Goal: Task Accomplishment & Management: Use online tool/utility

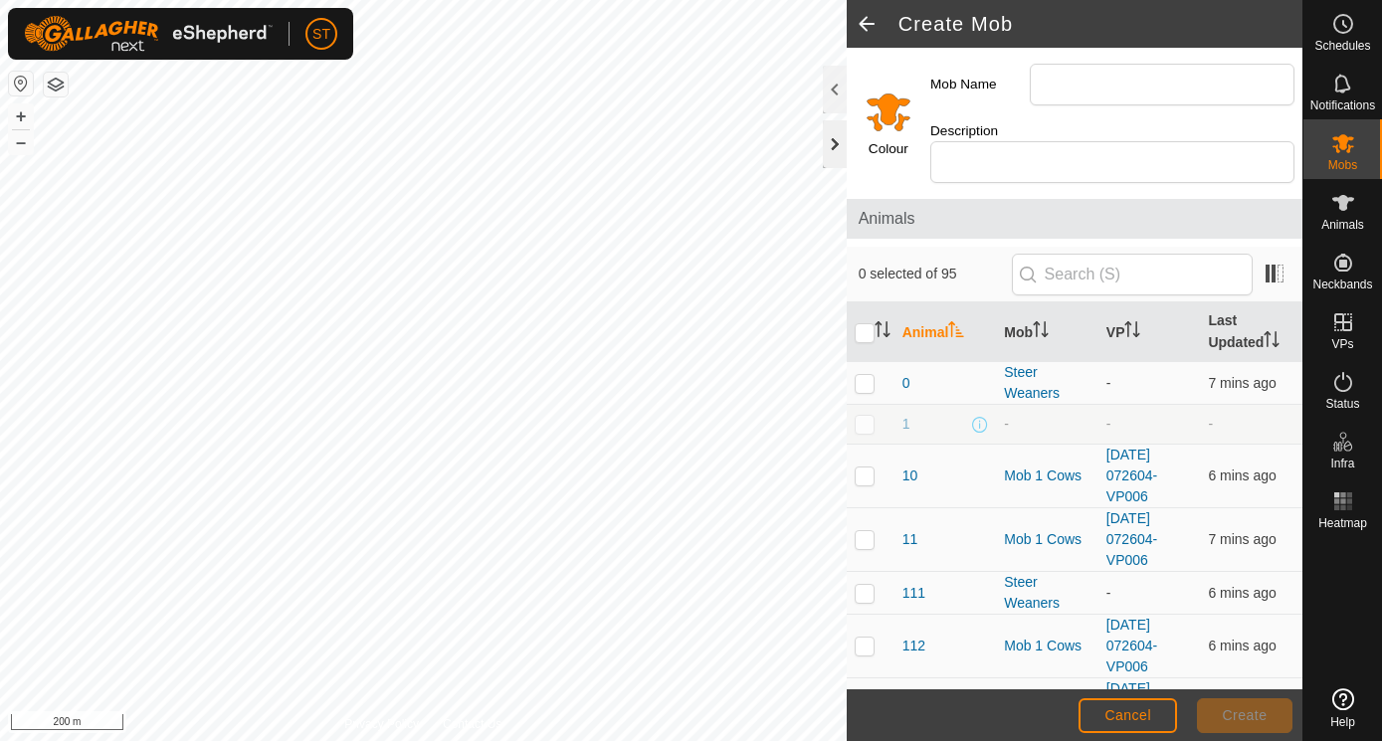
click at [831, 143] on div at bounding box center [835, 144] width 24 height 48
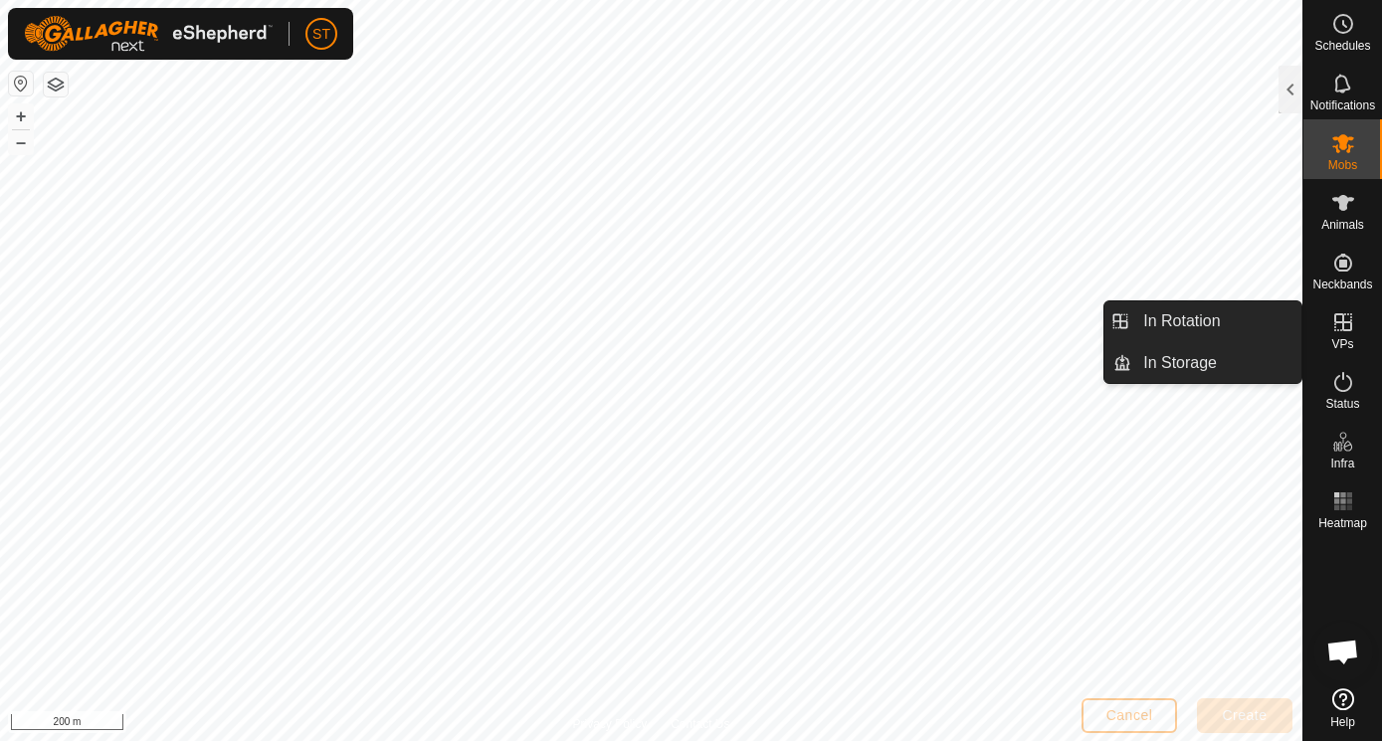
click at [1345, 328] on icon at bounding box center [1343, 322] width 24 height 24
click at [1162, 363] on link "In Storage" at bounding box center [1216, 363] width 170 height 40
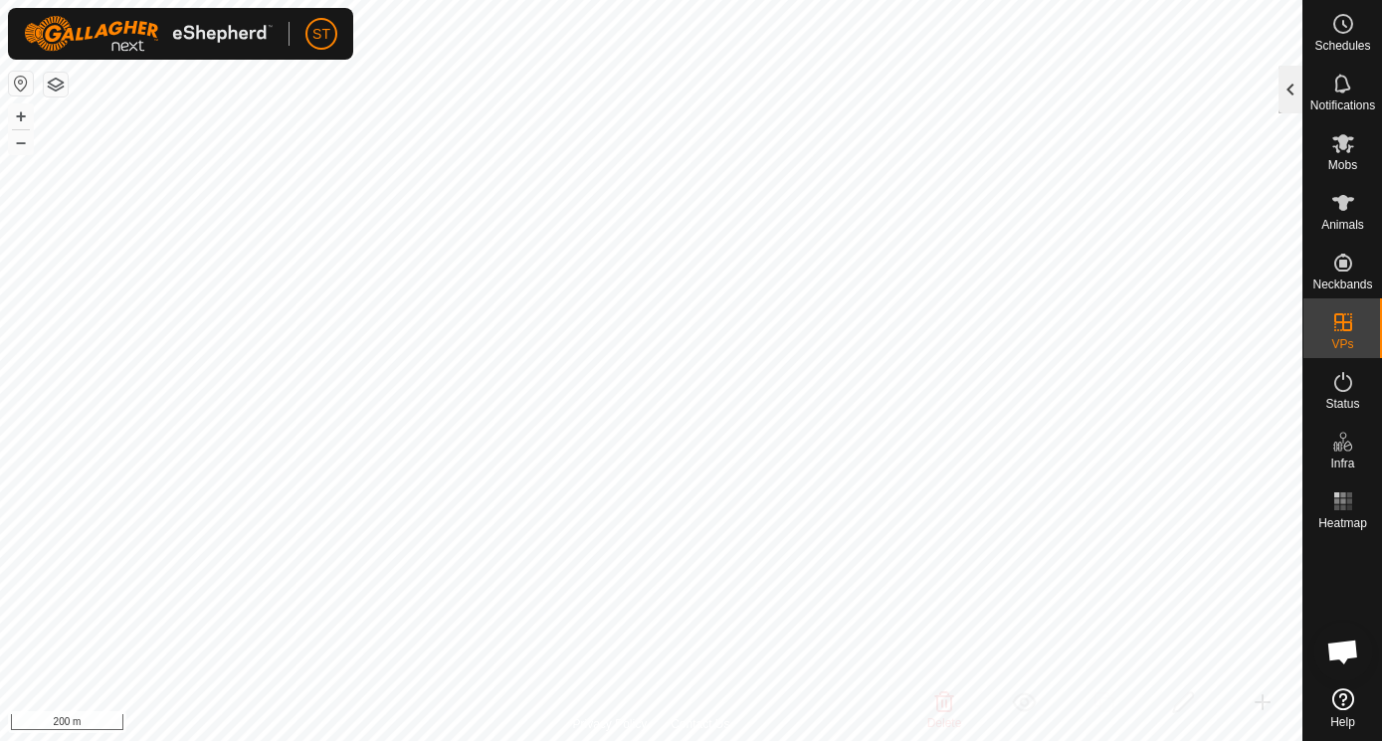
click at [1292, 84] on div at bounding box center [1290, 90] width 24 height 48
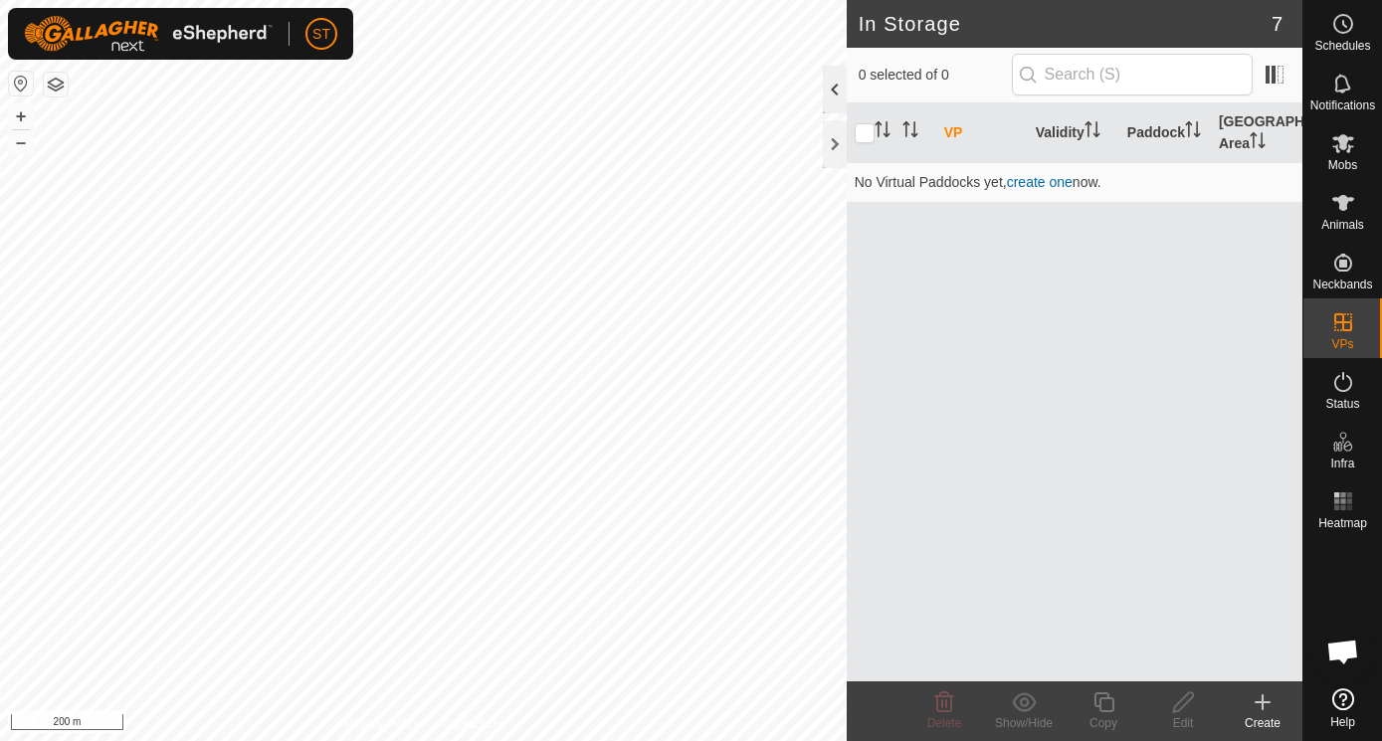
click at [827, 82] on div at bounding box center [835, 90] width 24 height 48
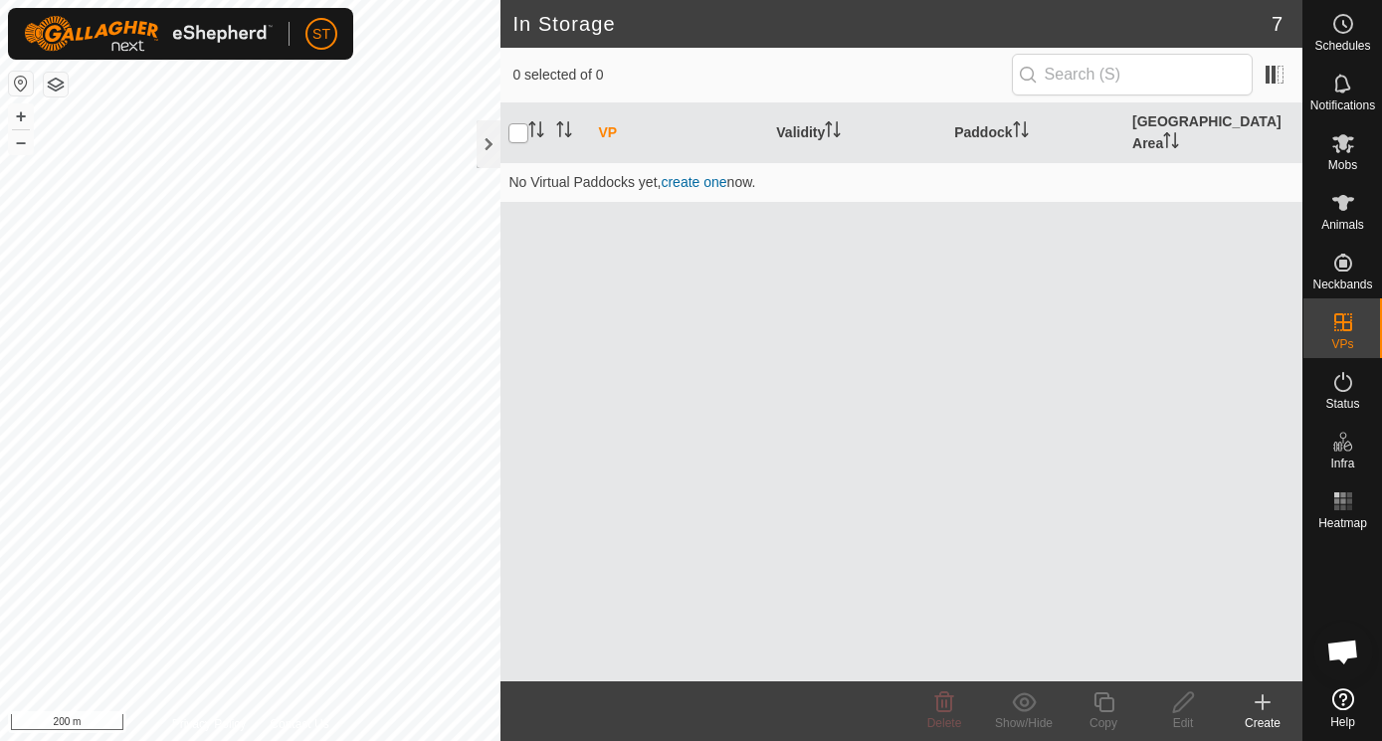
click at [523, 123] on input "checkbox" at bounding box center [518, 133] width 20 height 20
click at [521, 123] on input "checkbox" at bounding box center [518, 133] width 20 height 20
checkbox input "false"
click at [489, 140] on div at bounding box center [489, 144] width 24 height 48
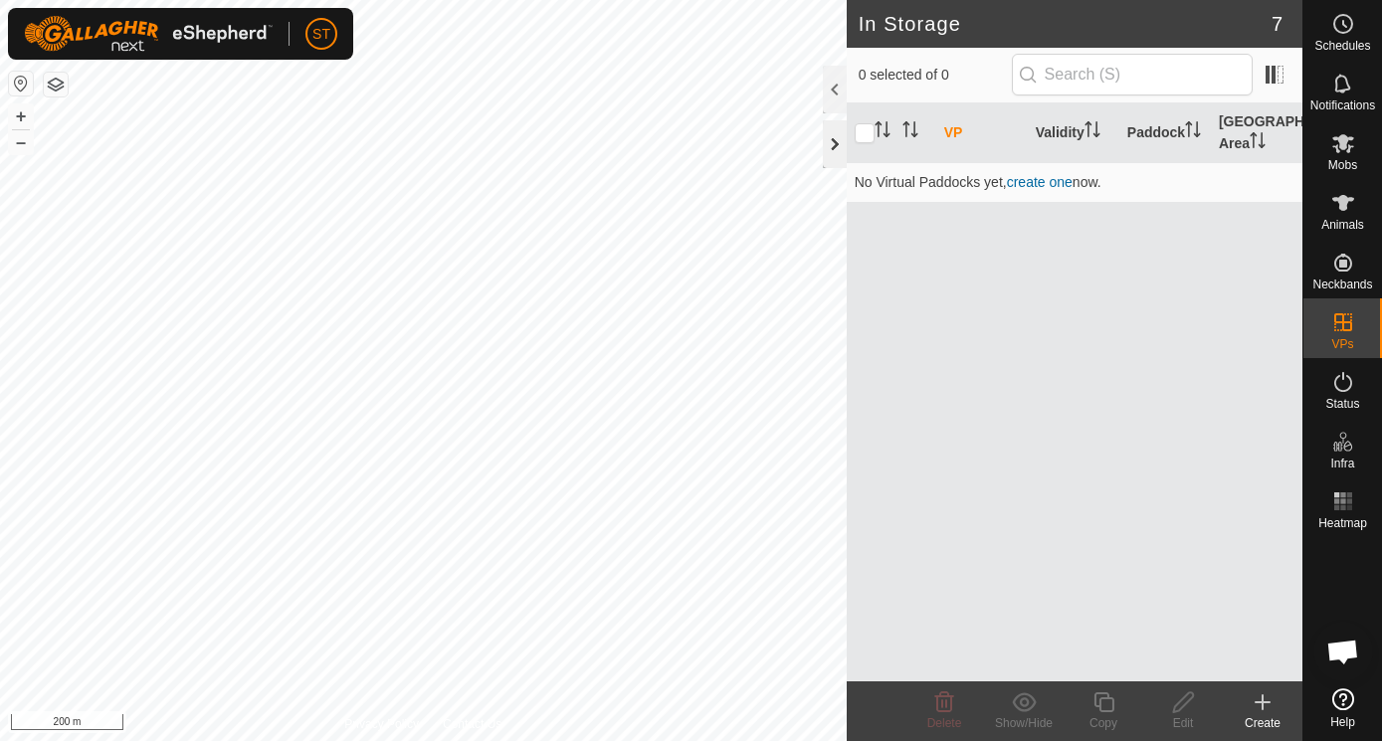
click at [834, 143] on div at bounding box center [835, 144] width 24 height 48
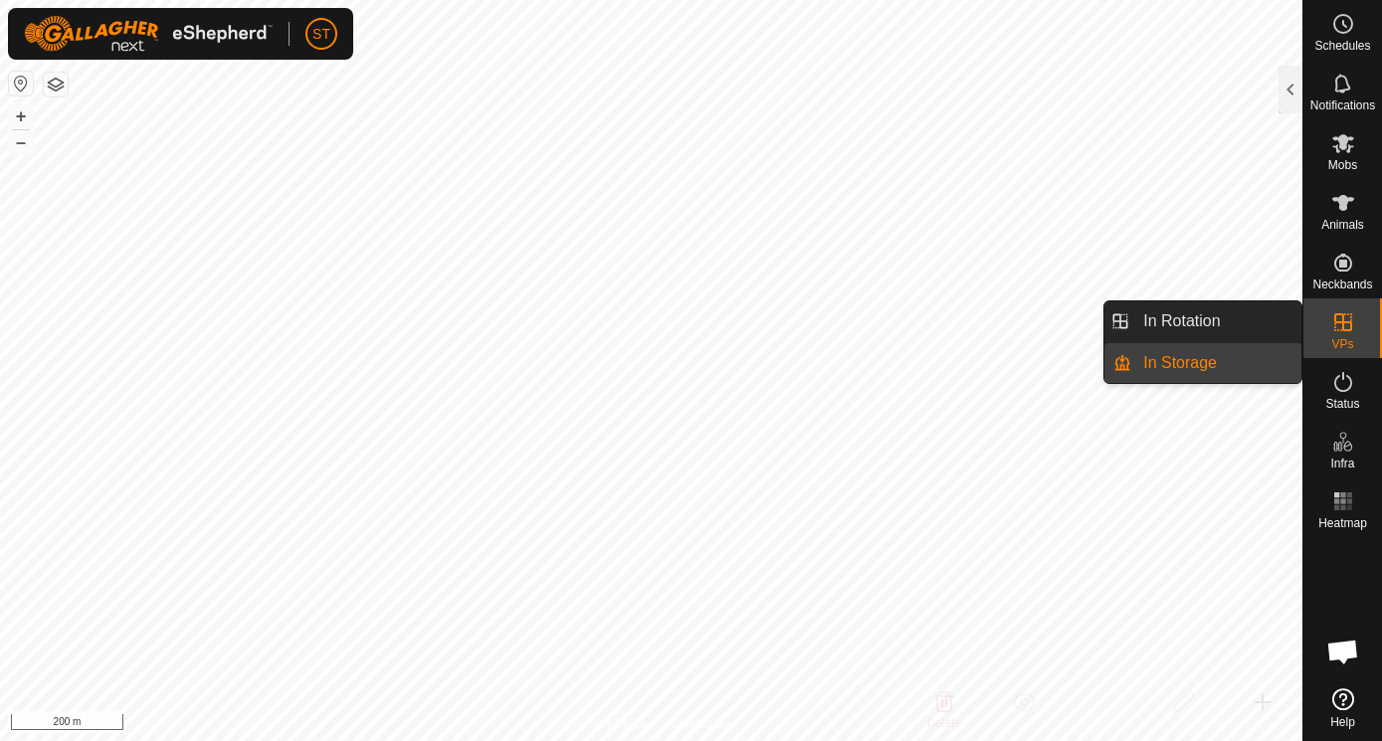
click at [1345, 323] on icon at bounding box center [1343, 322] width 18 height 18
click at [1194, 312] on link "In Rotation" at bounding box center [1216, 321] width 170 height 40
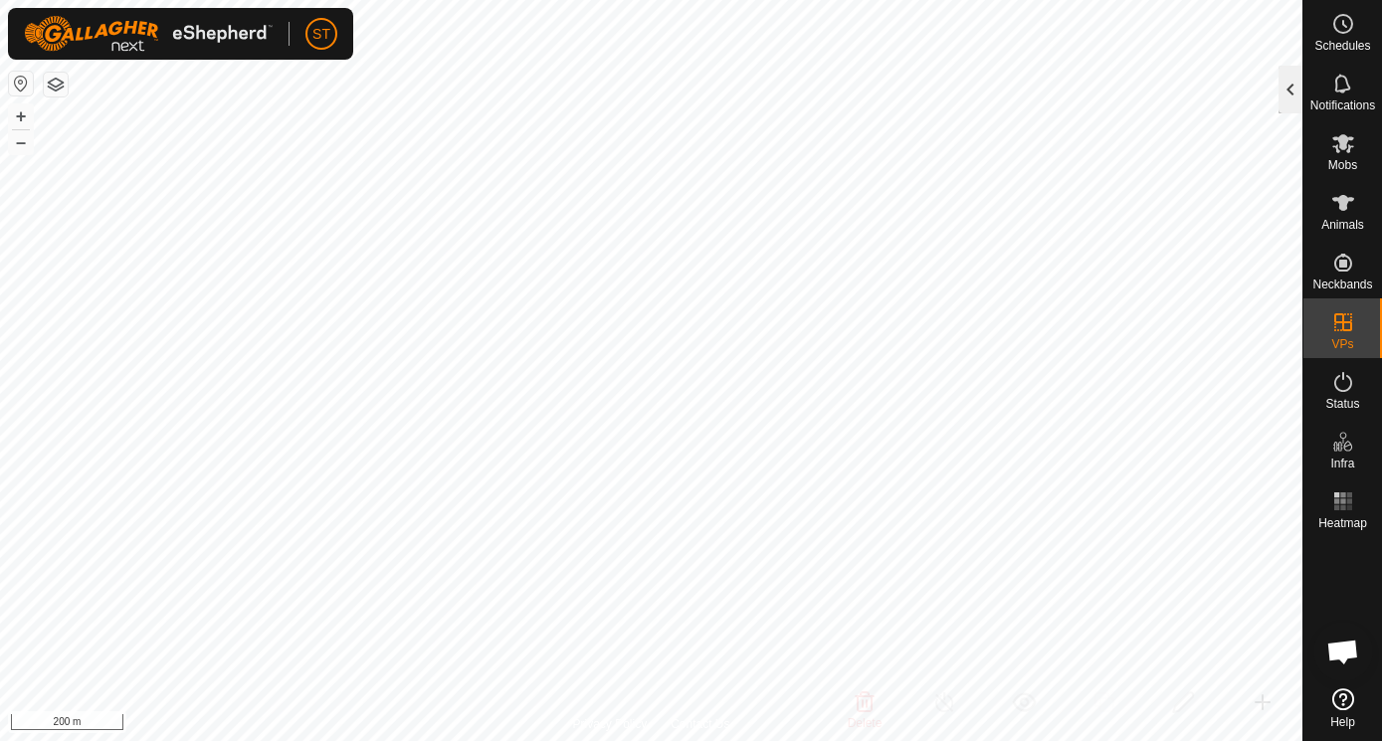
click at [1293, 91] on div at bounding box center [1290, 90] width 24 height 48
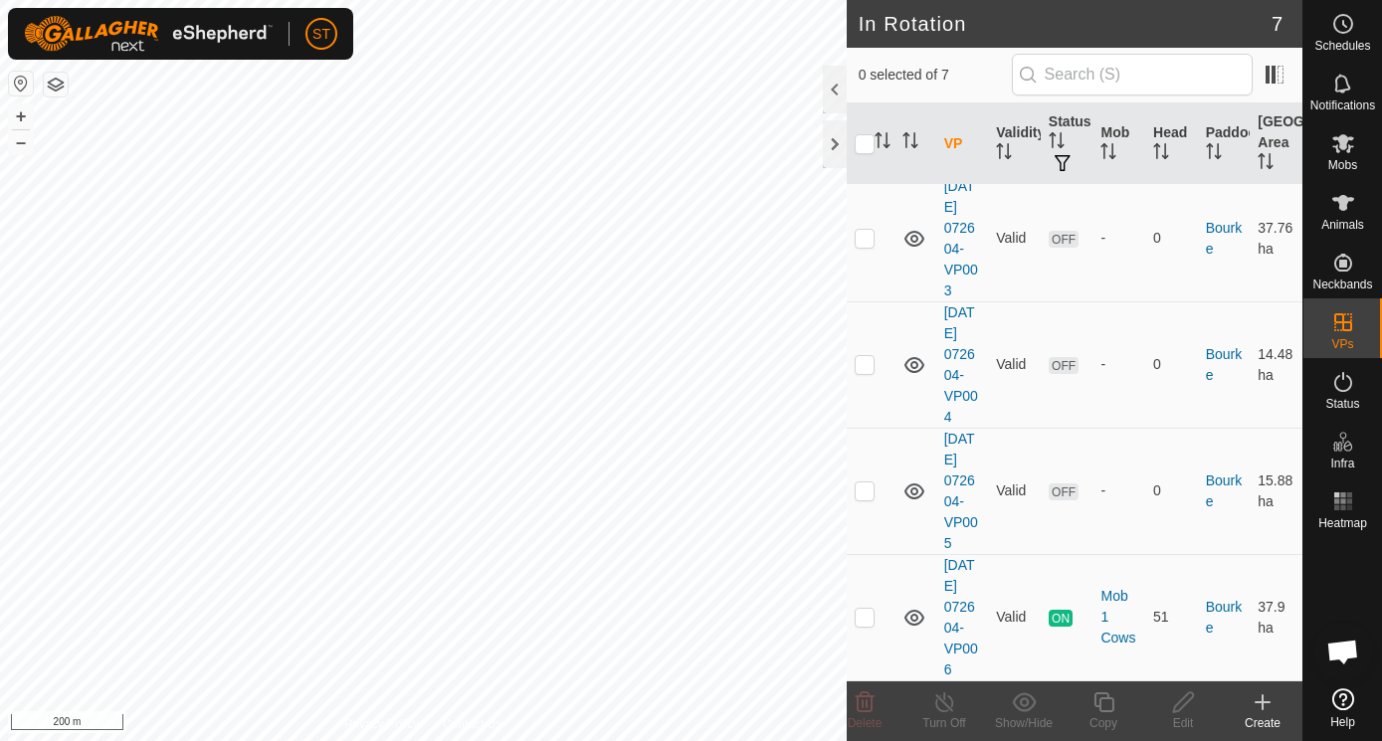
scroll to position [387, 0]
click at [864, 617] on p-checkbox at bounding box center [865, 617] width 20 height 16
checkbox input "true"
click at [1103, 696] on icon at bounding box center [1103, 702] width 25 height 24
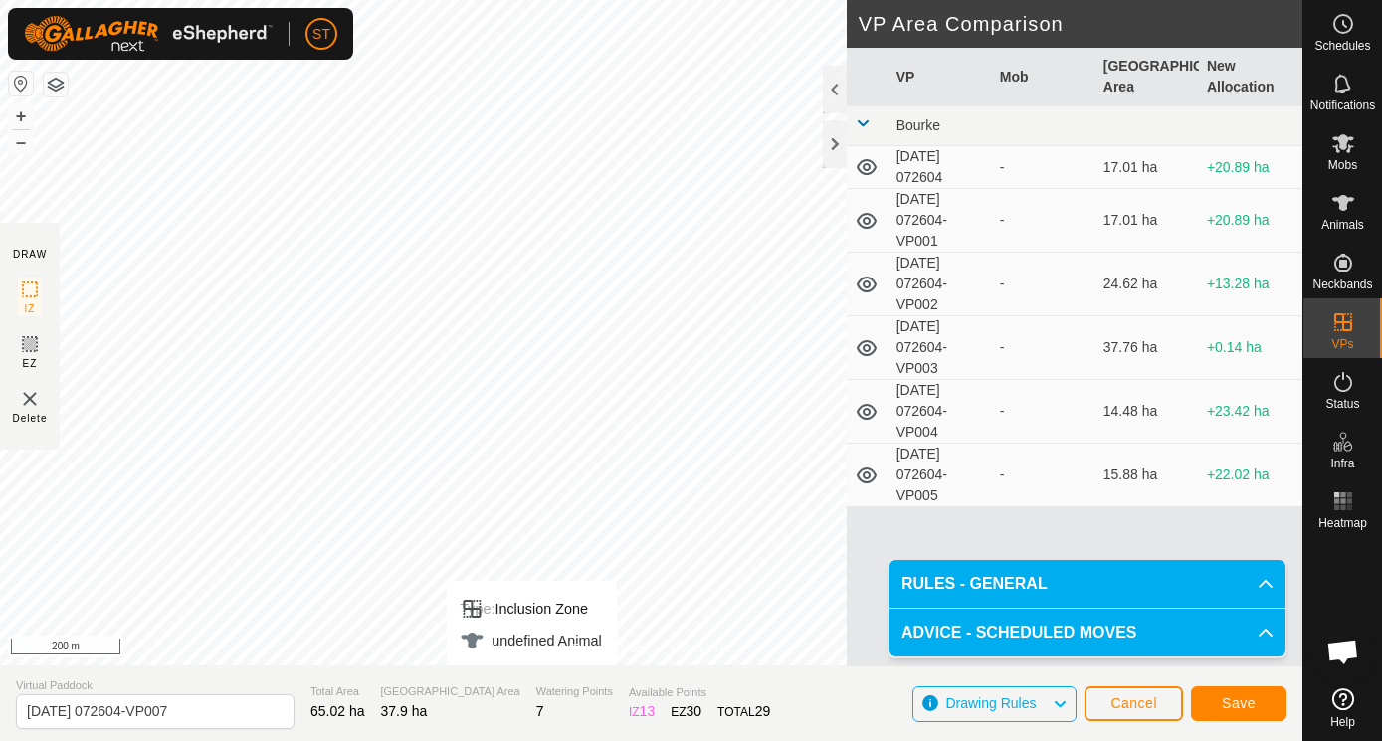
click at [532, 674] on div "Privacy Policy Contact Us Type: Inclusion Zone undefined Animal + – ⇧ i 200 m D…" at bounding box center [651, 370] width 1302 height 741
click at [1245, 702] on span "Save" at bounding box center [1239, 703] width 34 height 16
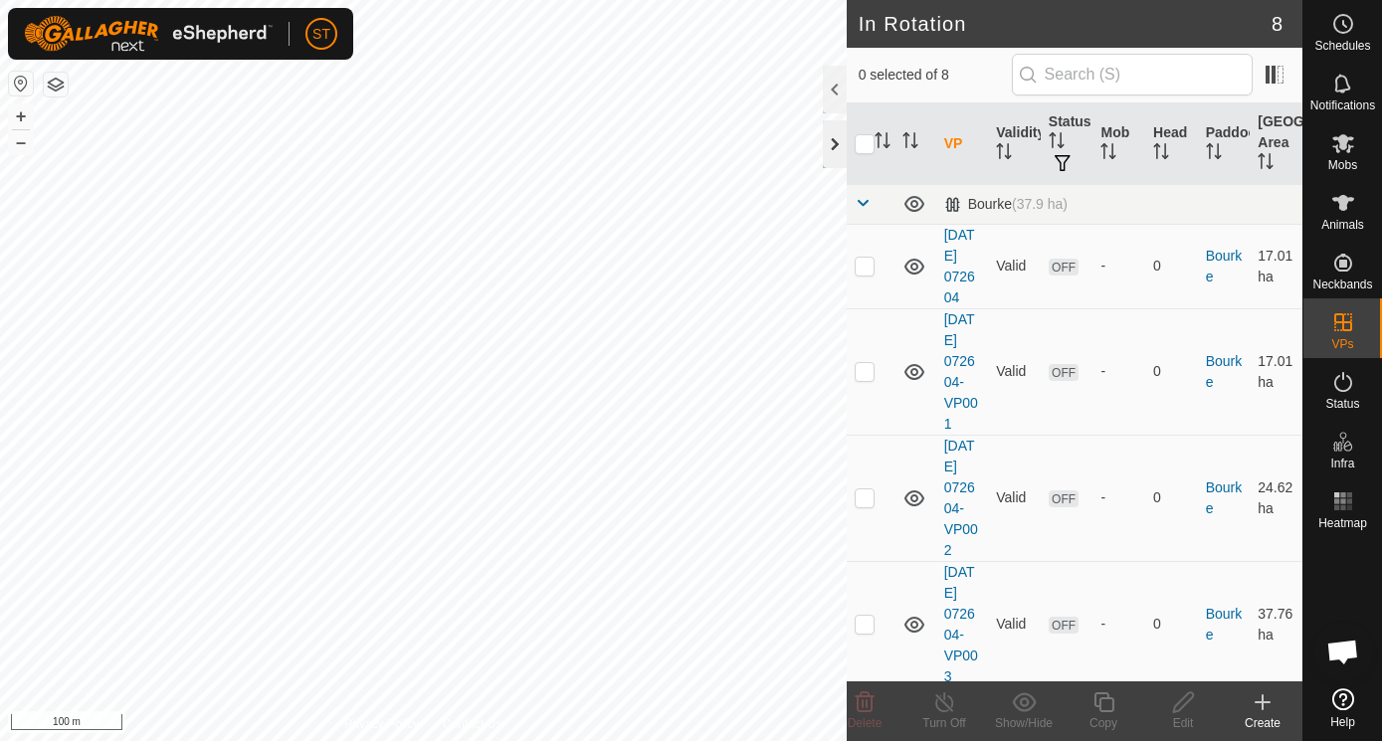
click at [838, 145] on div at bounding box center [835, 144] width 24 height 48
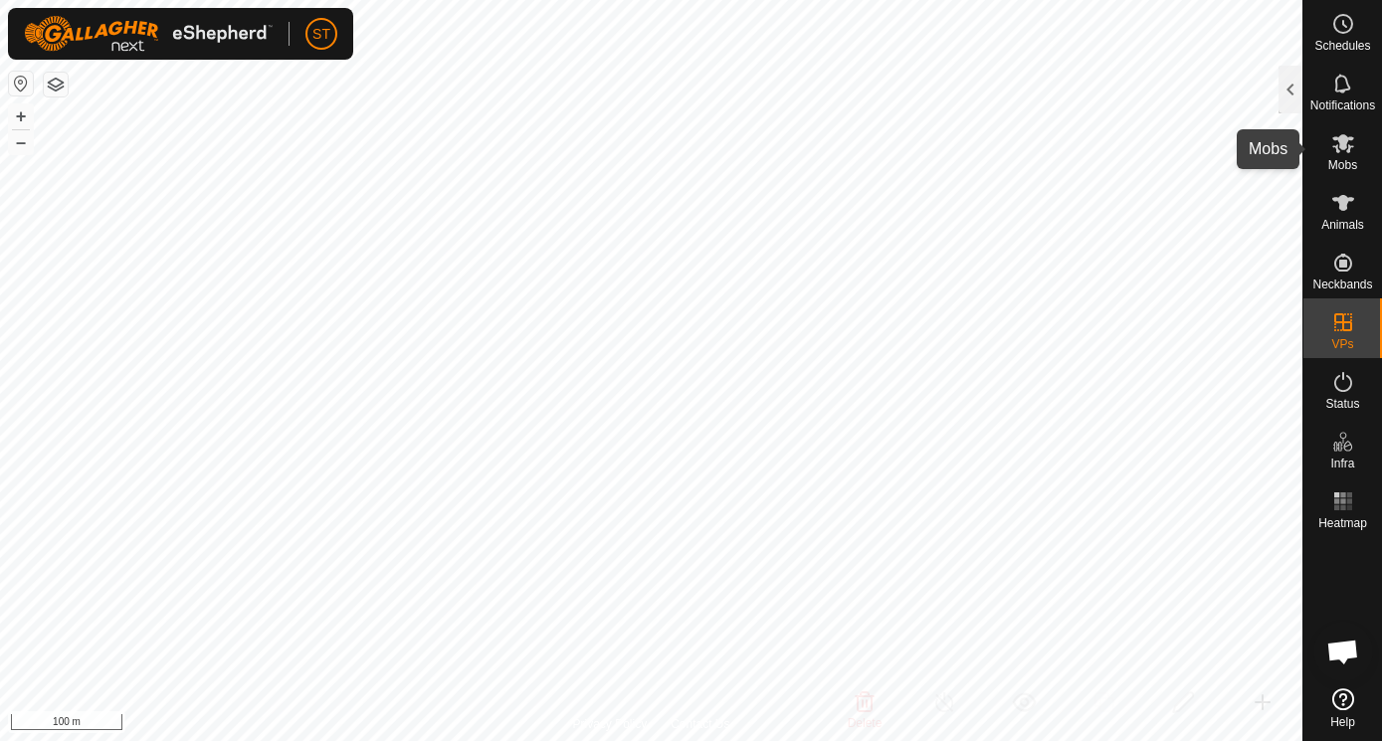
click at [1339, 147] on icon at bounding box center [1343, 143] width 22 height 19
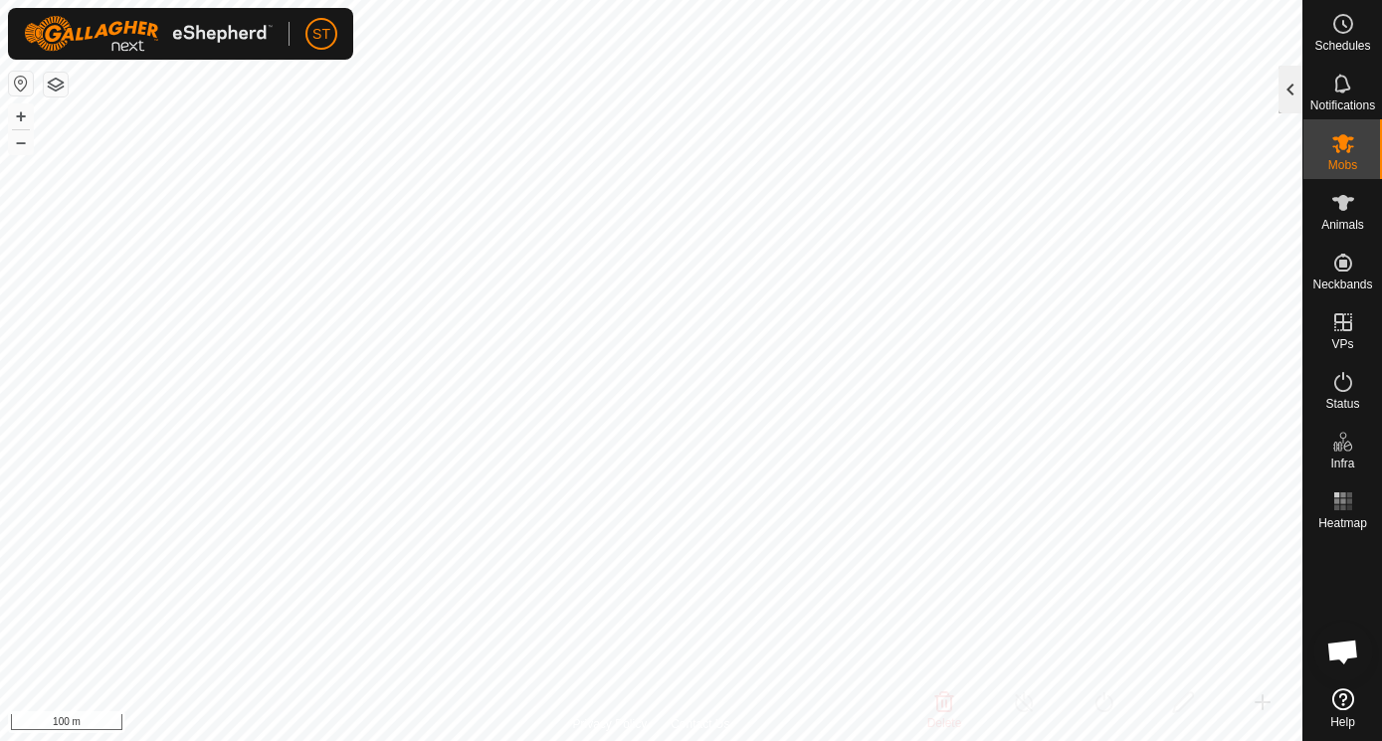
click at [1293, 90] on div at bounding box center [1290, 90] width 24 height 48
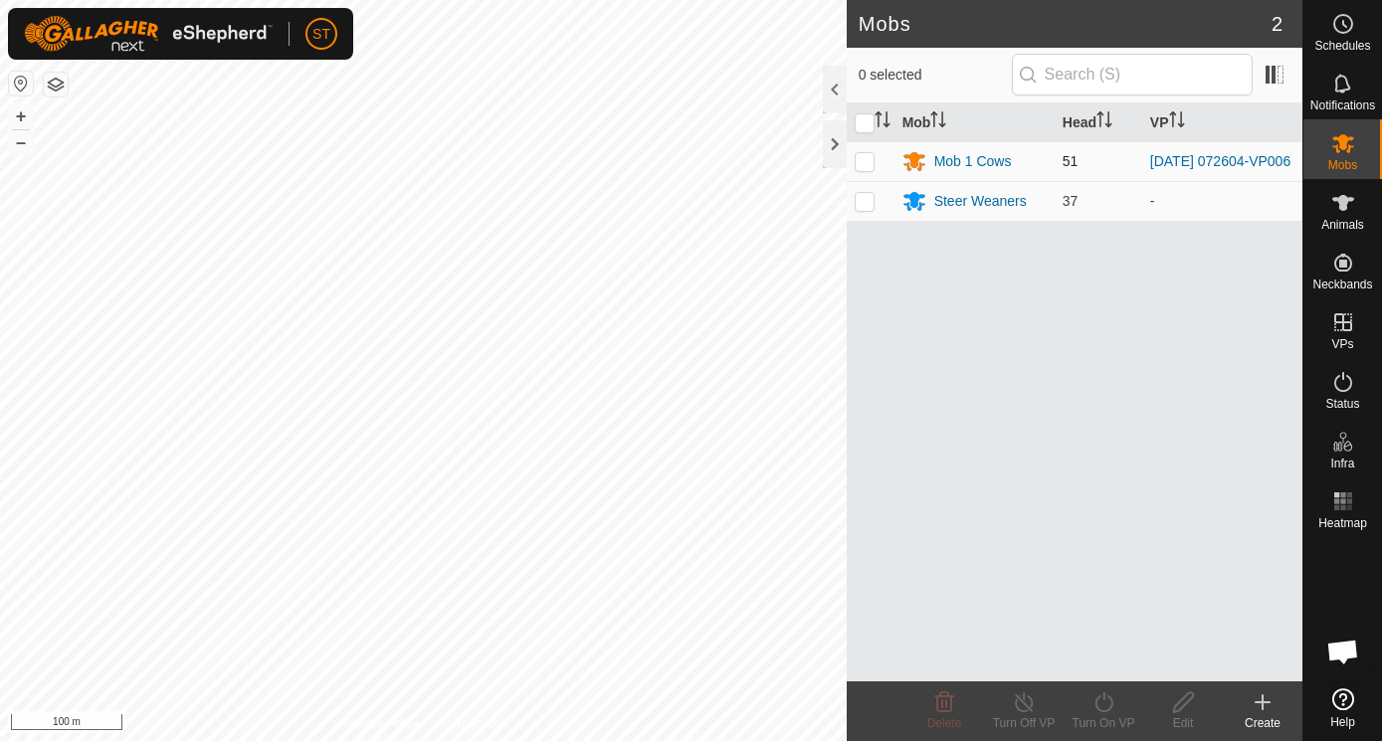
click at [869, 158] on p-checkbox at bounding box center [865, 161] width 20 height 16
checkbox input "true"
click at [1102, 695] on icon at bounding box center [1103, 702] width 25 height 24
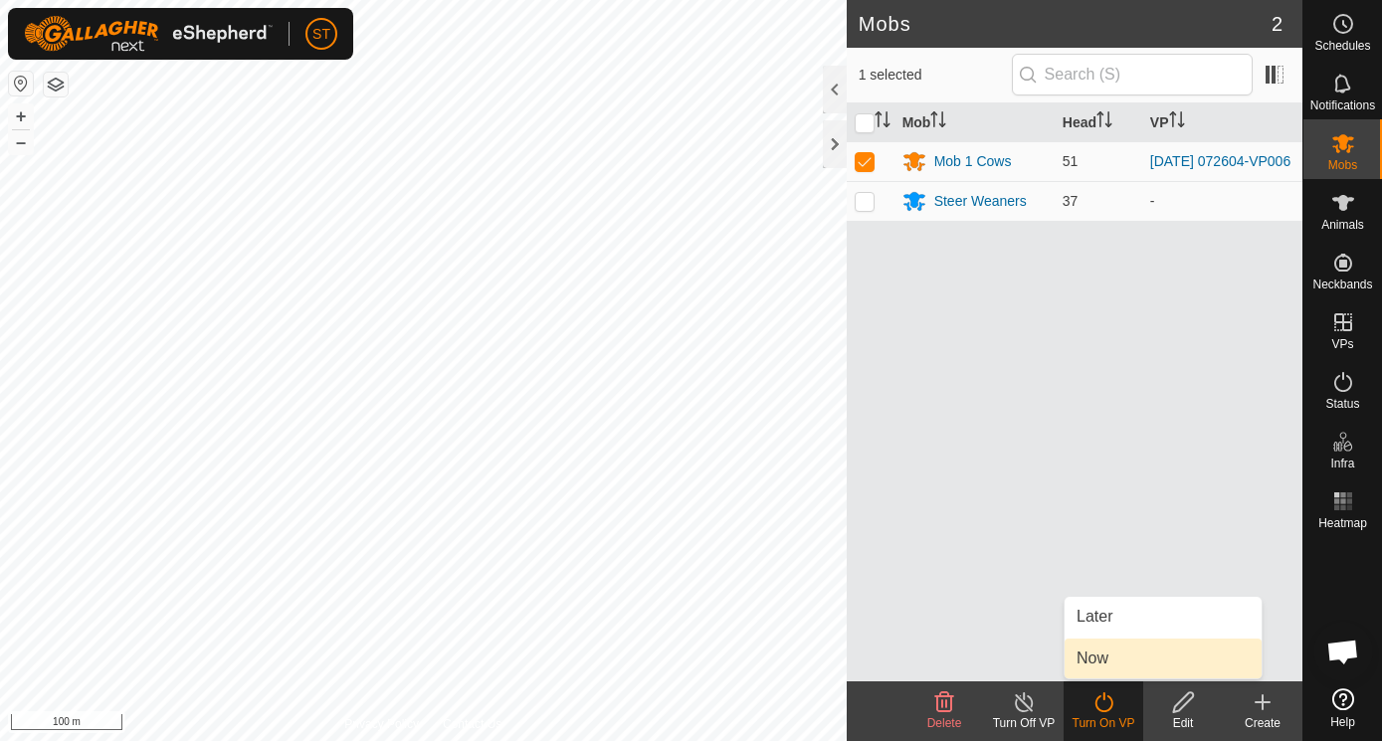
click at [1095, 654] on link "Now" at bounding box center [1163, 659] width 197 height 40
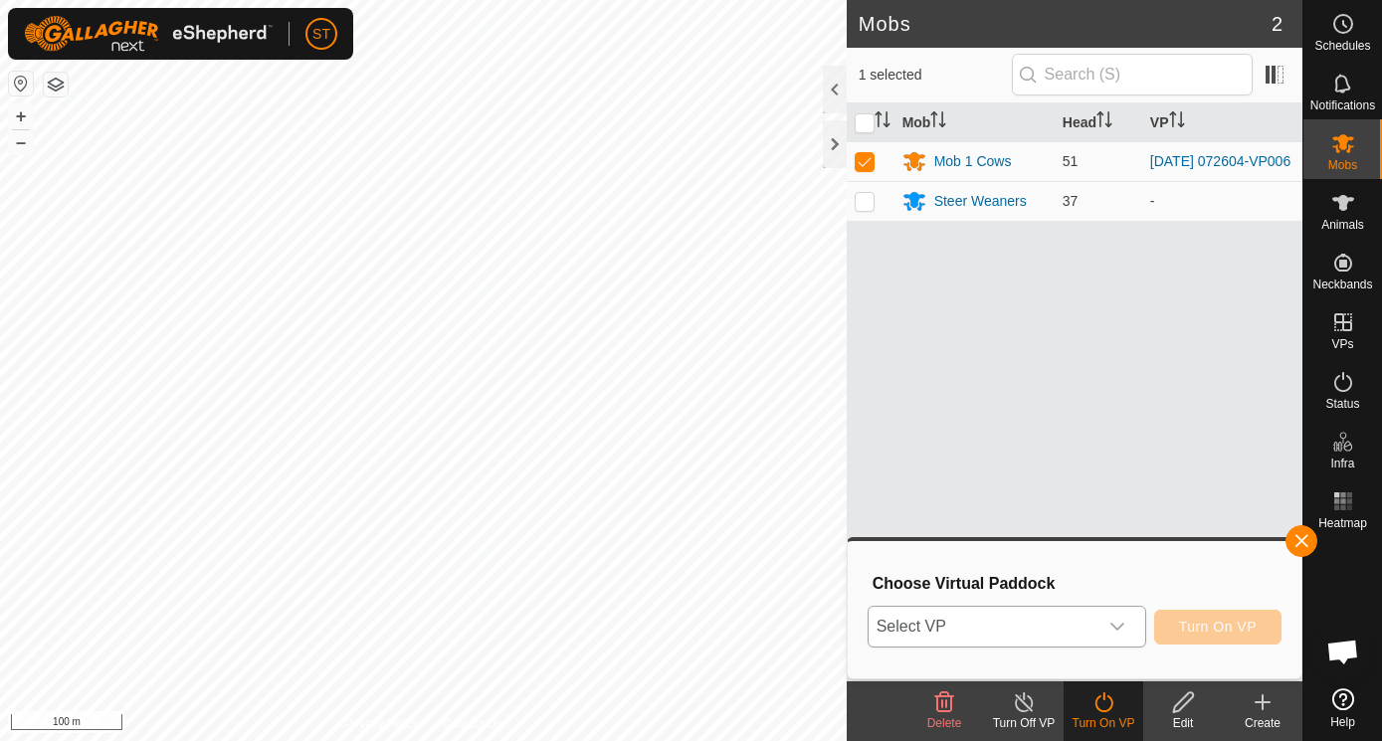
click at [1116, 625] on icon "dropdown trigger" at bounding box center [1117, 627] width 16 height 16
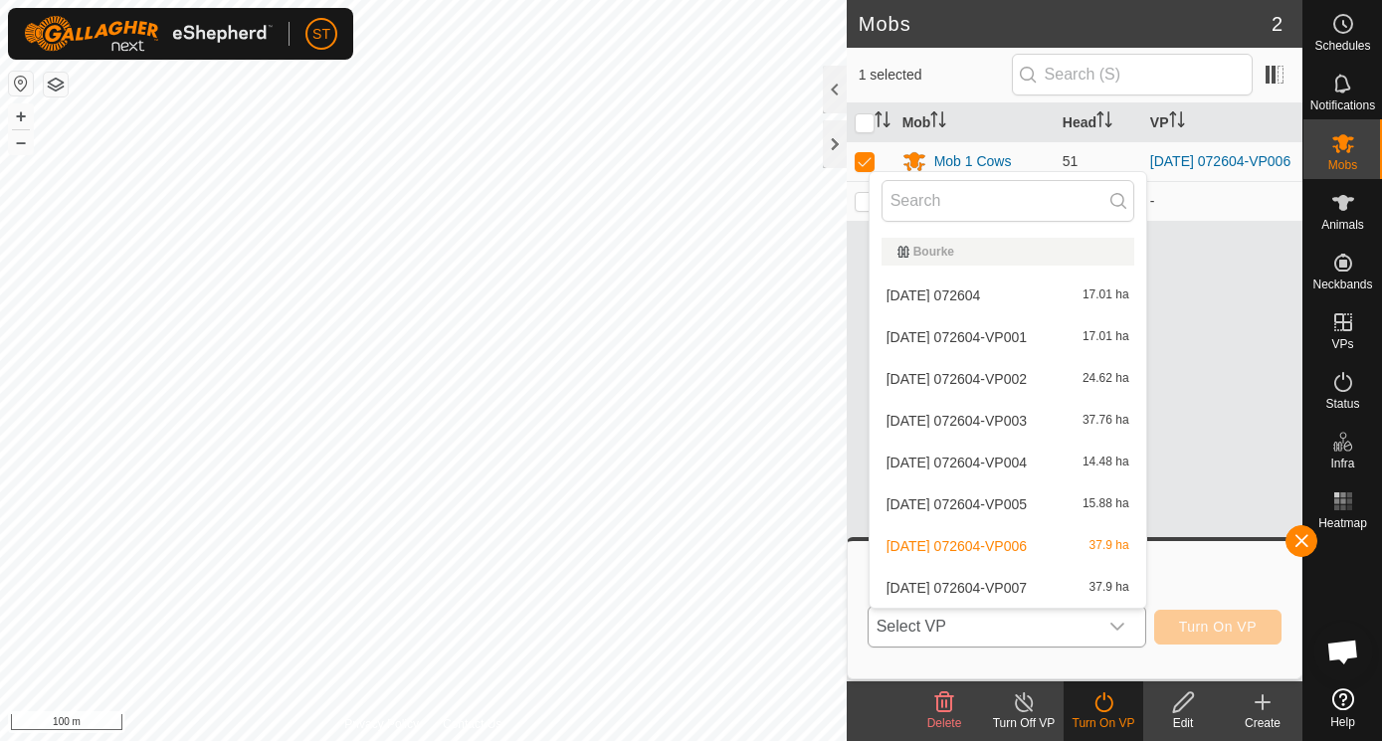
click at [947, 588] on li "[DATE] 072604-VP007 37.9 ha" at bounding box center [1008, 588] width 277 height 40
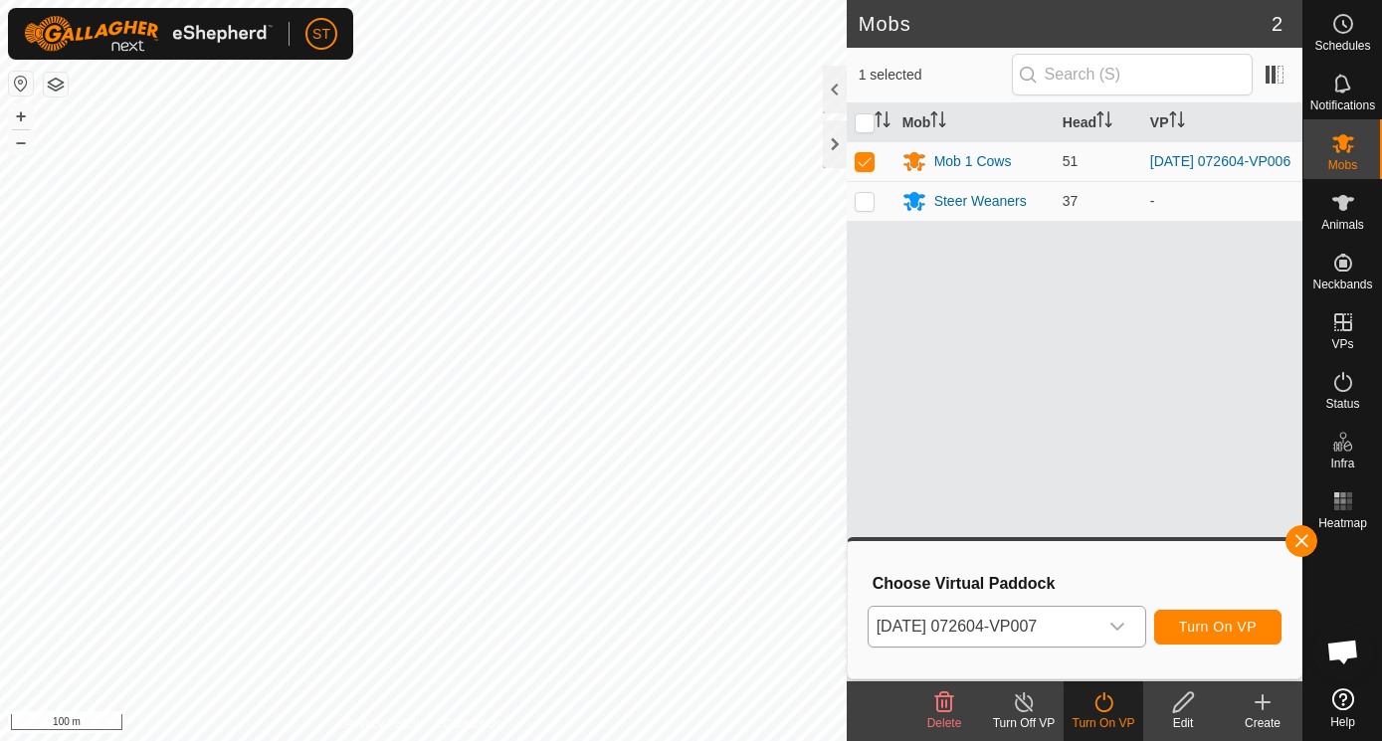
click at [1216, 631] on span "Turn On VP" at bounding box center [1218, 627] width 78 height 16
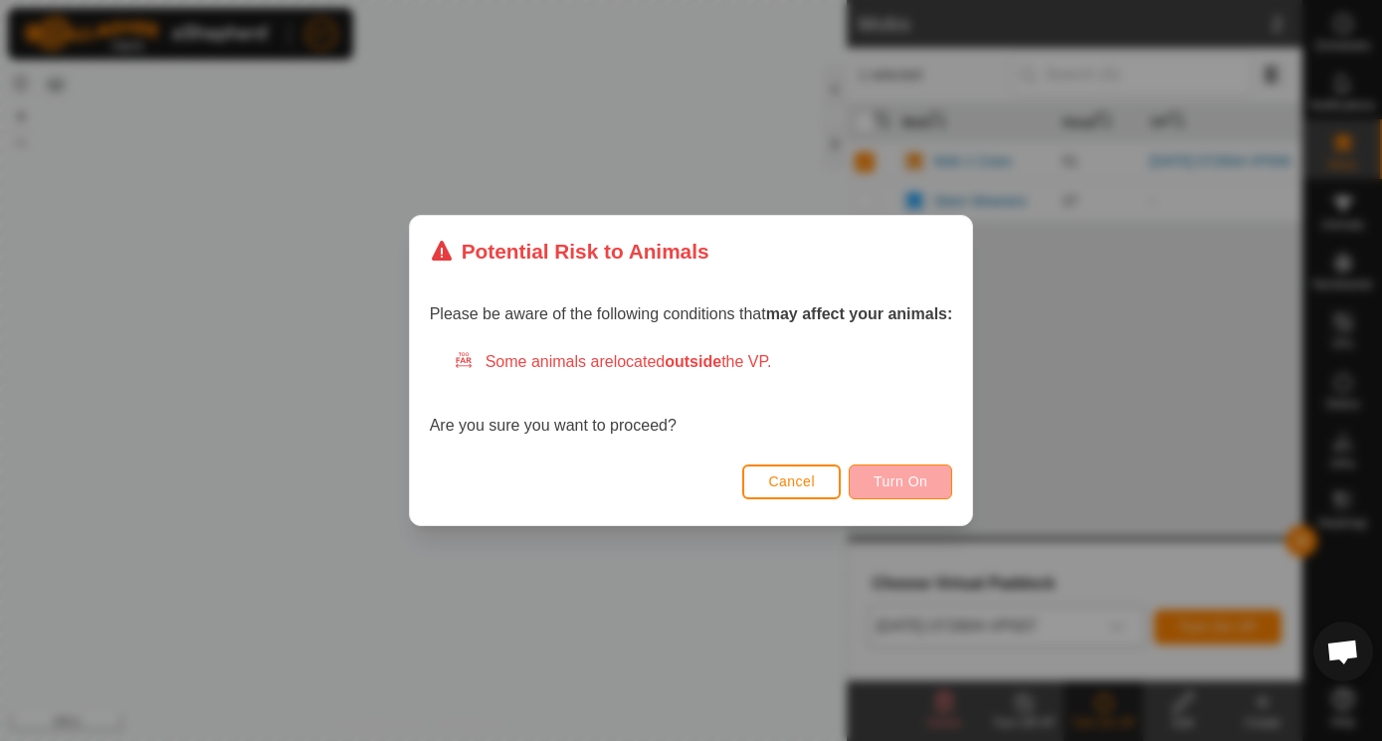
click at [896, 482] on span "Turn On" at bounding box center [901, 482] width 54 height 16
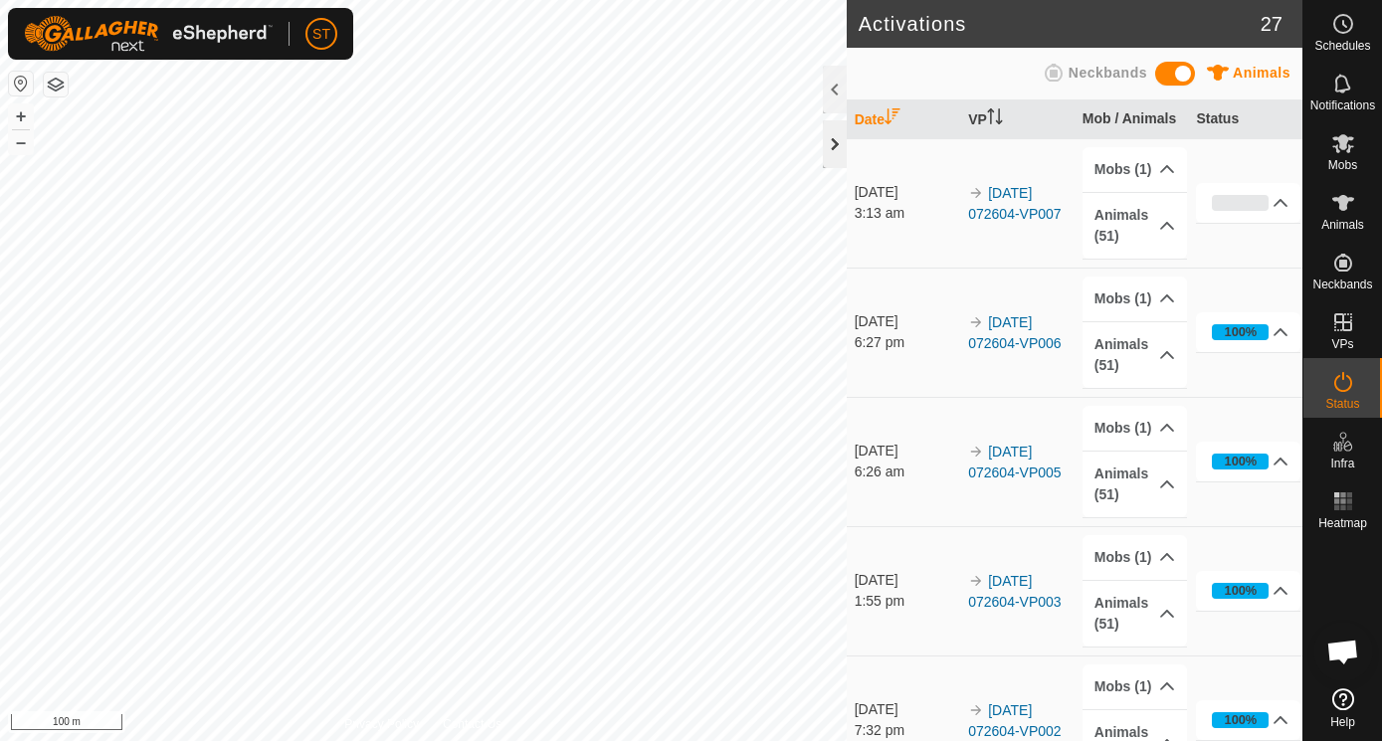
click at [834, 146] on div at bounding box center [835, 144] width 24 height 48
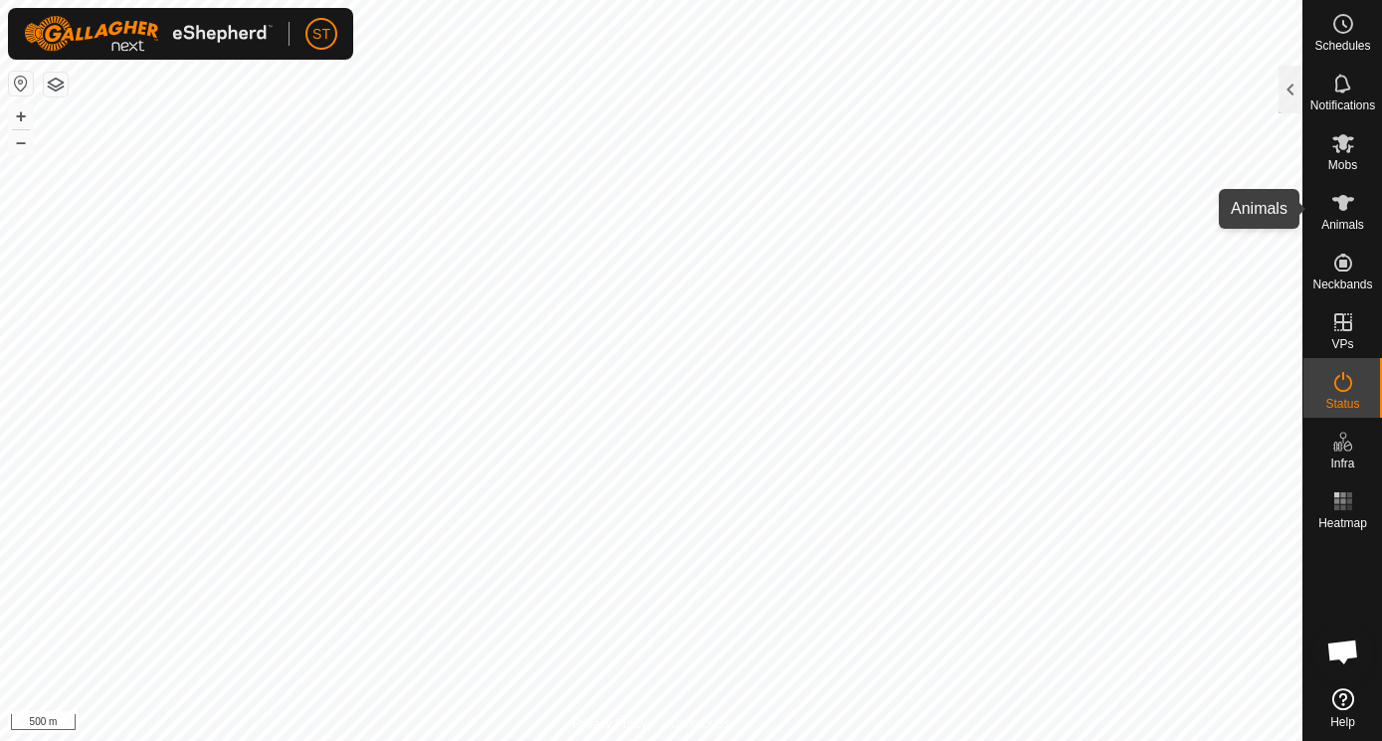
click at [1343, 196] on icon at bounding box center [1343, 203] width 22 height 16
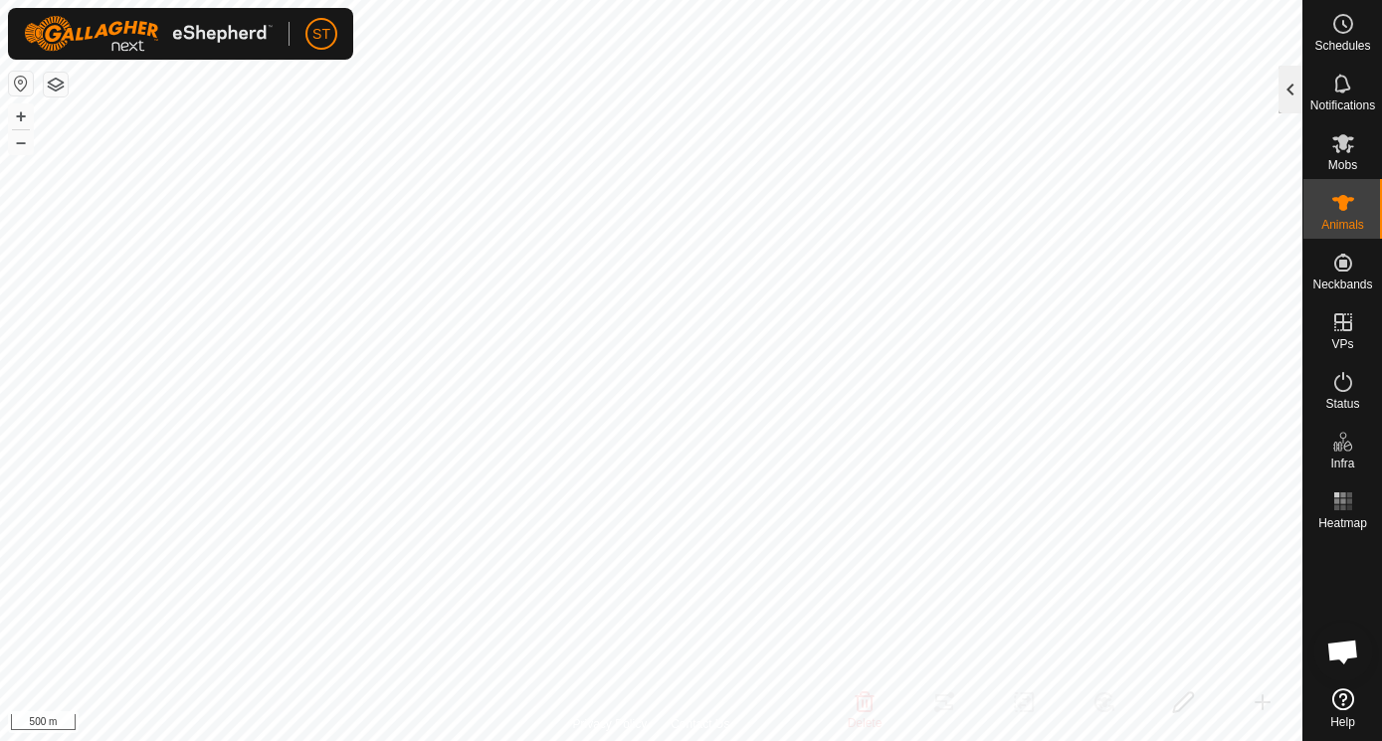
click at [1287, 85] on div at bounding box center [1290, 90] width 24 height 48
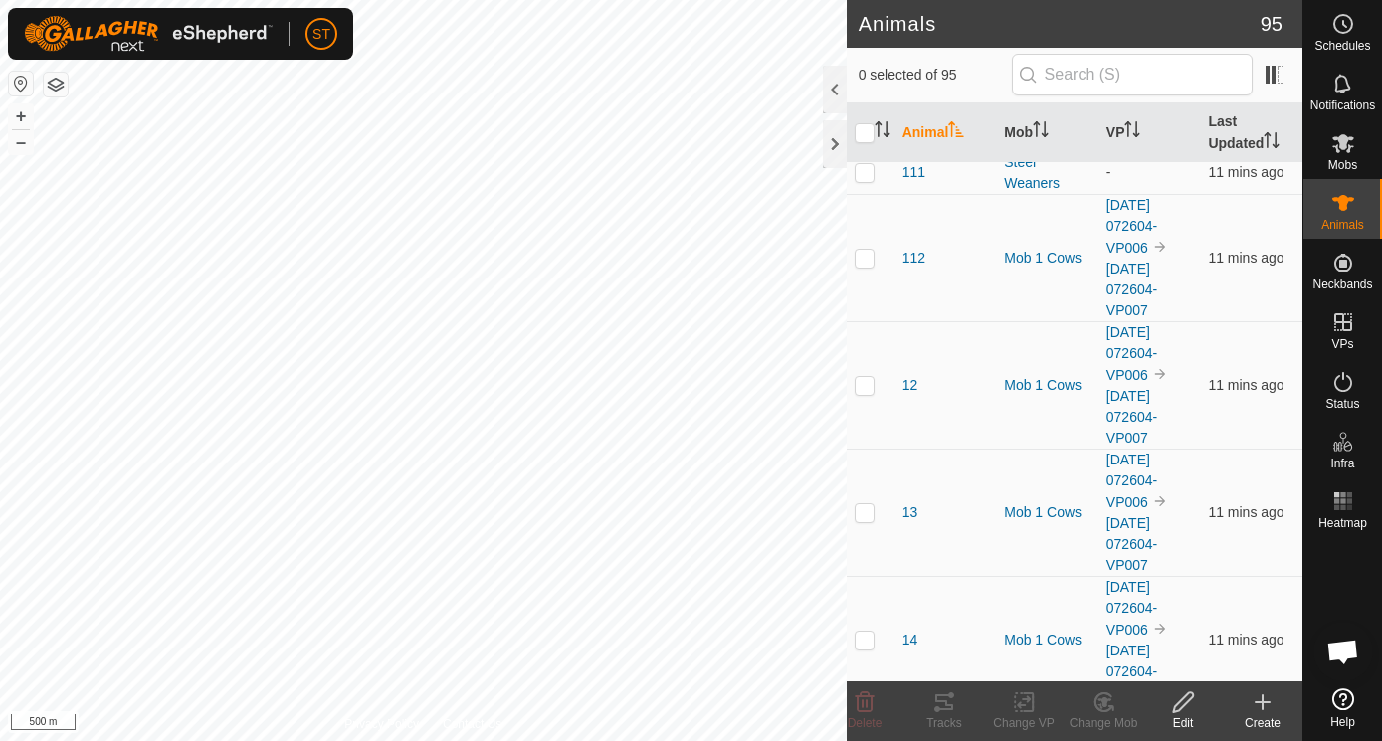
scroll to position [399, 0]
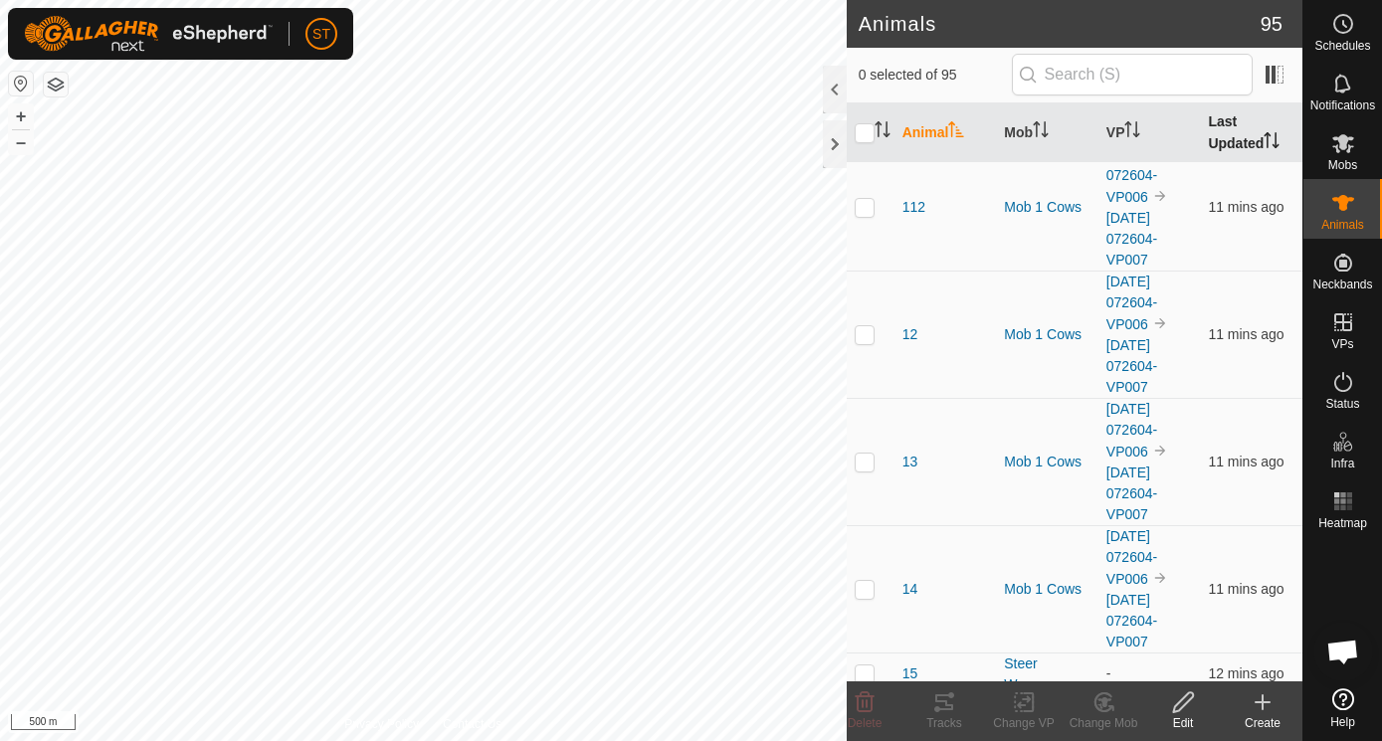
click at [1228, 131] on th "Last Updated" at bounding box center [1251, 133] width 102 height 60
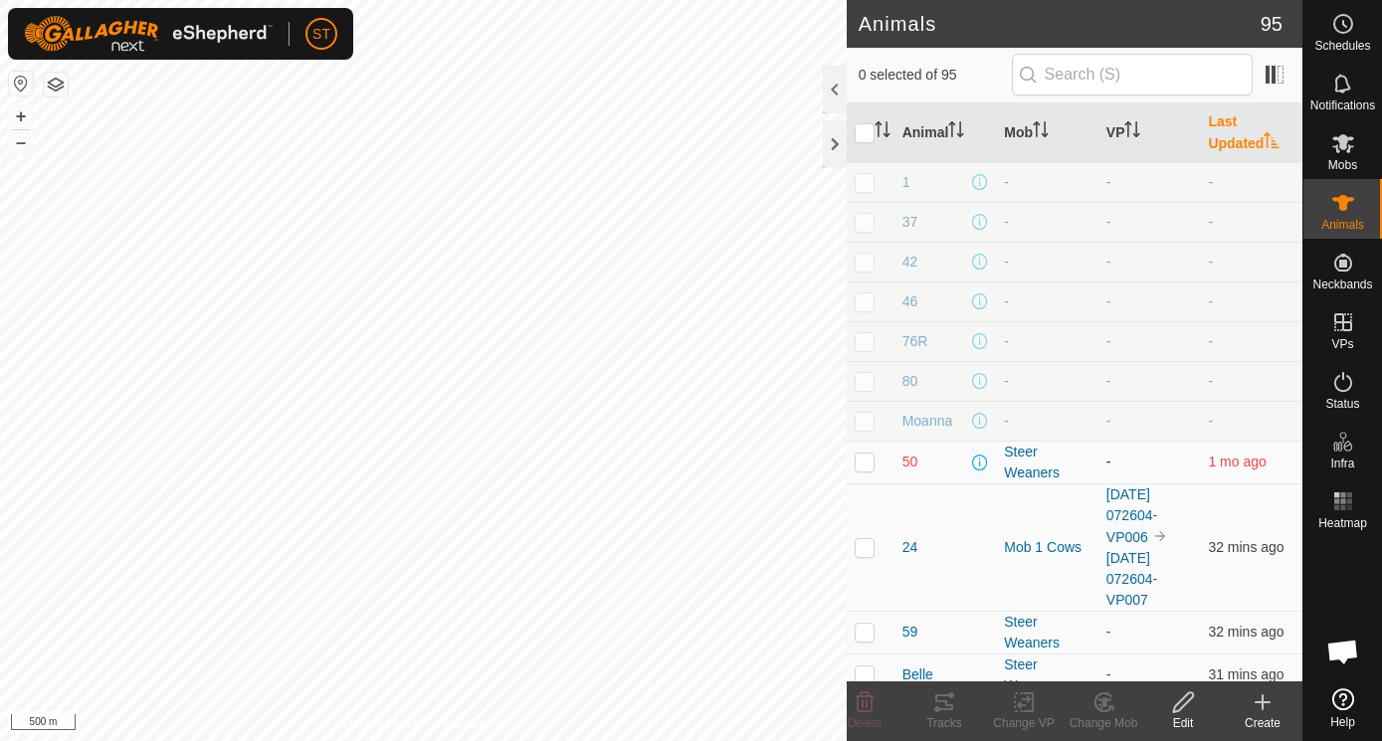
scroll to position [0, 0]
click at [869, 464] on p-checkbox at bounding box center [865, 462] width 20 height 16
click at [866, 465] on p-checkbox at bounding box center [865, 462] width 20 height 16
checkbox input "false"
